Goal: Check status: Check status

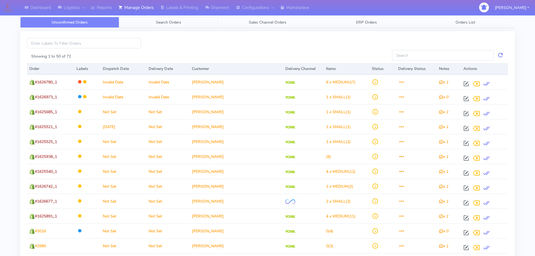
drag, startPoint x: 173, startPoint y: 20, endPoint x: 176, endPoint y: 24, distance: 5.1
click at [173, 20] on span "Search Orders" at bounding box center [168, 22] width 25 height 5
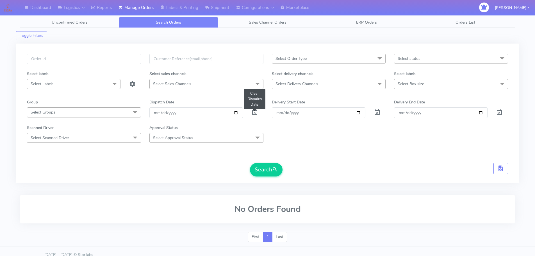
drag, startPoint x: 253, startPoint y: 112, endPoint x: 242, endPoint y: 87, distance: 27.6
click at [253, 112] on span at bounding box center [254, 113] width 7 height 5
click at [123, 62] on input "text" at bounding box center [84, 59] width 114 height 10
paste input "1627174"
type input "1627174"
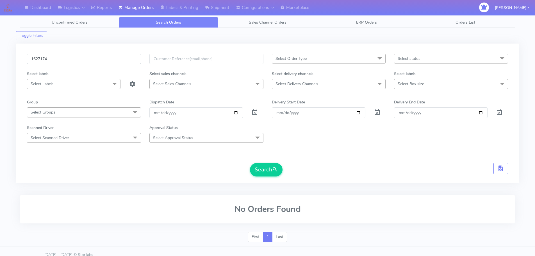
click at [250, 163] on button "Search" at bounding box center [266, 169] width 33 height 13
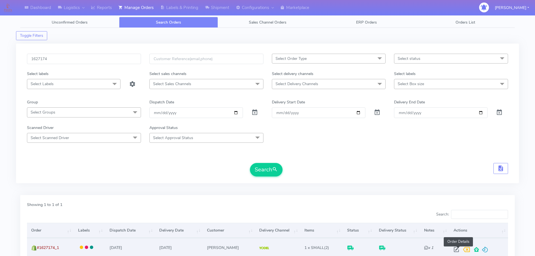
click at [456, 248] on span at bounding box center [457, 250] width 10 height 5
select select "5"
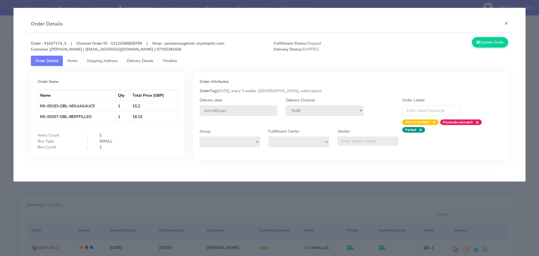
click at [148, 63] on span "Delivery Details" at bounding box center [140, 60] width 27 height 5
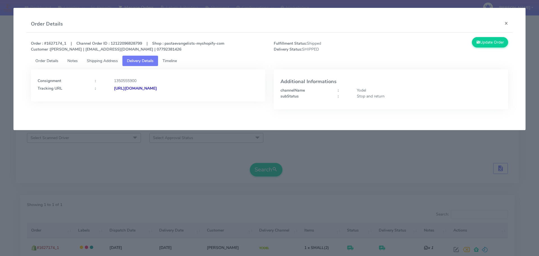
drag, startPoint x: 251, startPoint y: 94, endPoint x: 175, endPoint y: 103, distance: 76.1
click at [175, 103] on div "Consignment : 1350555900 Tracking URL : [URL][DOMAIN_NAME]" at bounding box center [148, 93] width 243 height 48
copy strong "JJD0002249960903160"
